Goal: Task Accomplishment & Management: Use online tool/utility

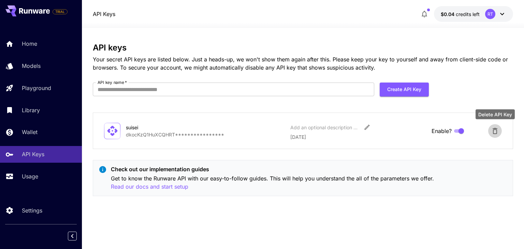
click at [493, 131] on icon "Delete API Key" at bounding box center [495, 131] width 8 height 8
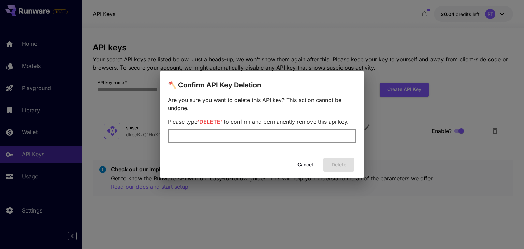
click at [290, 140] on input "text" at bounding box center [262, 136] width 188 height 14
type input "*"
type input "******"
click at [345, 167] on button "Delete" at bounding box center [339, 165] width 31 height 14
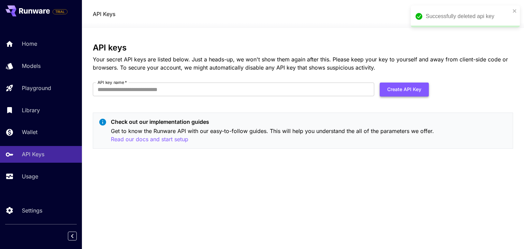
click at [407, 90] on button "Create API Key" at bounding box center [404, 90] width 49 height 14
click at [191, 87] on input "API key name   *" at bounding box center [234, 90] width 282 height 14
type input "***"
click at [403, 74] on div "API keys Your secret API keys are listed below. Just a heads-up, we won't show …" at bounding box center [303, 98] width 420 height 111
click at [399, 84] on button "Create API Key" at bounding box center [404, 90] width 49 height 14
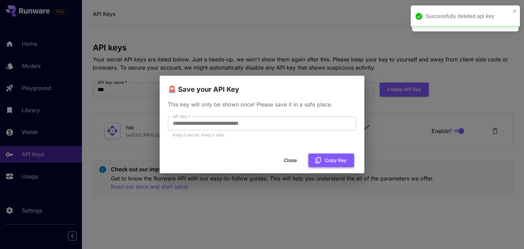
click at [323, 159] on button "Copy Key" at bounding box center [332, 161] width 46 height 14
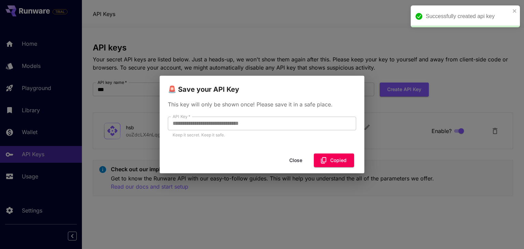
click at [295, 159] on button "Close" at bounding box center [296, 161] width 31 height 14
